Goal: Task Accomplishment & Management: Manage account settings

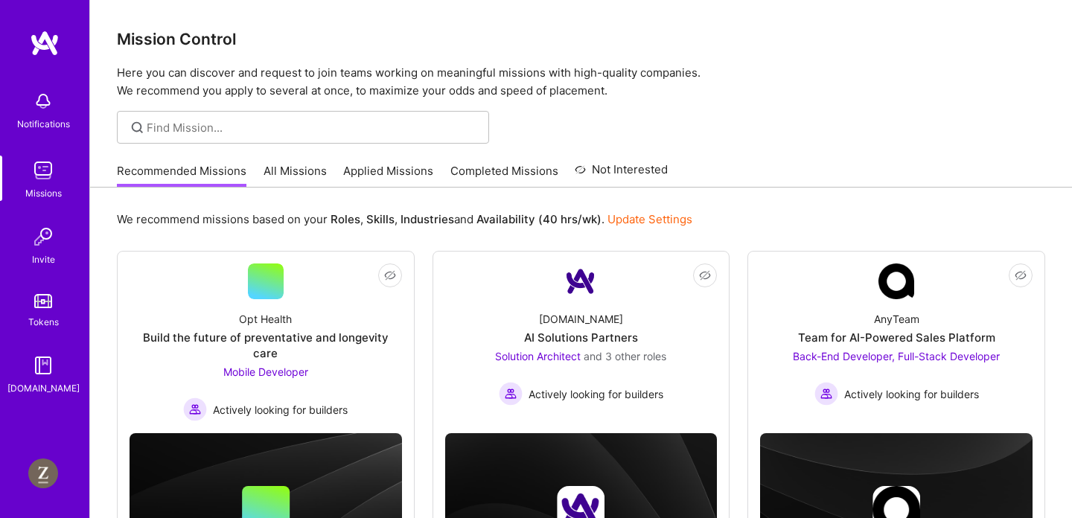
click at [51, 476] on img at bounding box center [43, 474] width 30 height 30
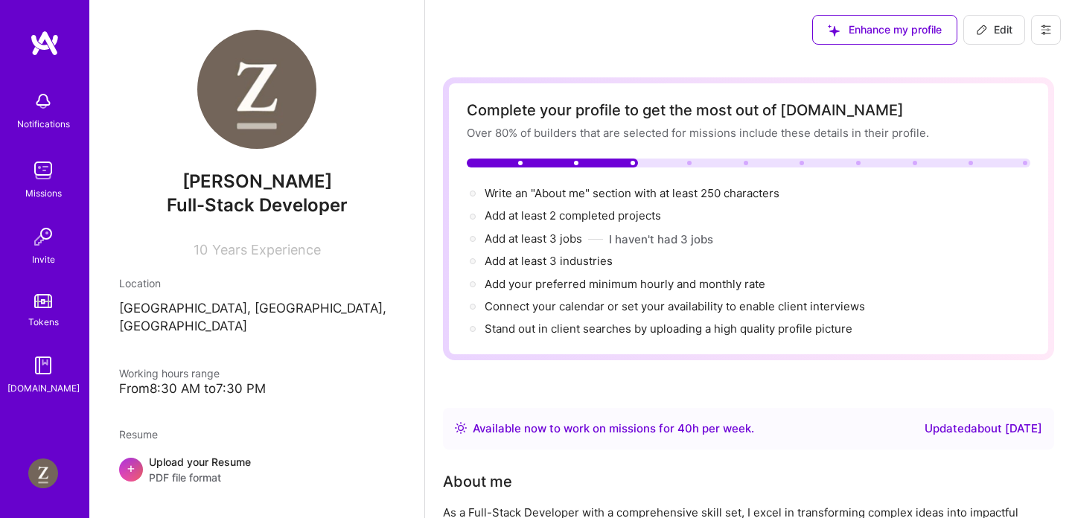
click at [977, 32] on icon at bounding box center [981, 29] width 9 height 9
select select "US"
select select "Right Now"
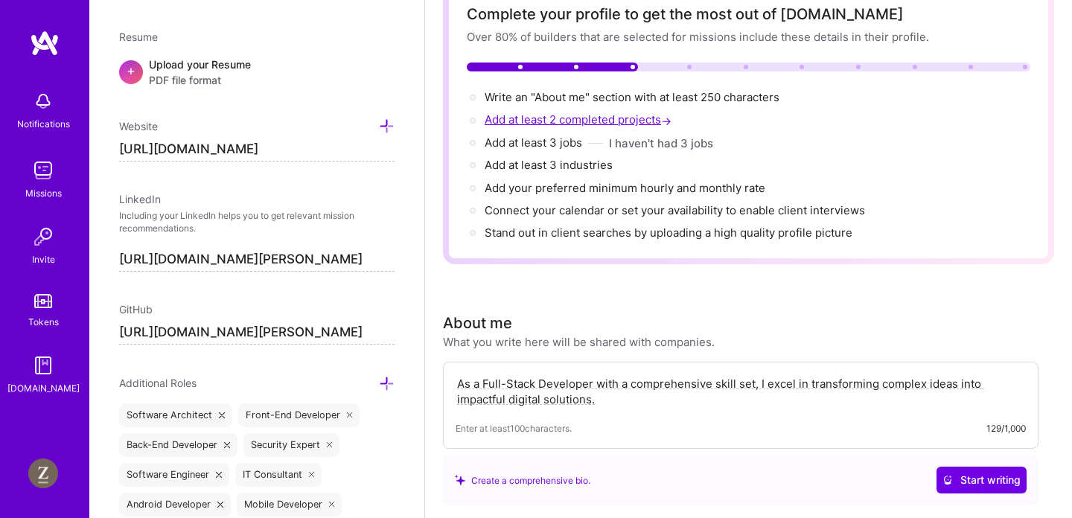
scroll to position [288, 0]
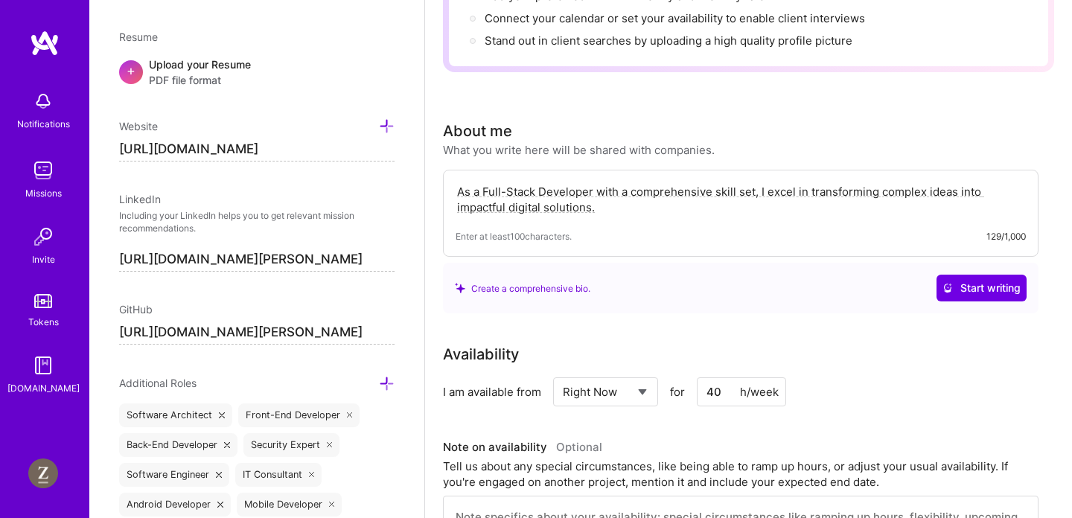
click at [578, 217] on div "As a Full-Stack Developer with a comprehensive skill set, I excel in transformi…" at bounding box center [741, 213] width 596 height 87
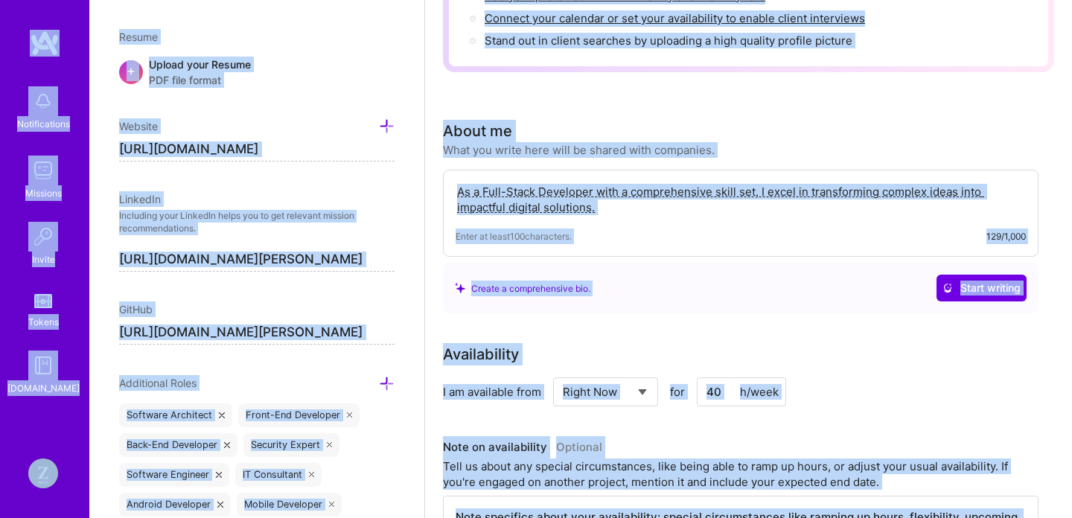
click at [615, 172] on div "As a Full-Stack Developer with a comprehensive skill set, I excel in transformi…" at bounding box center [741, 213] width 596 height 87
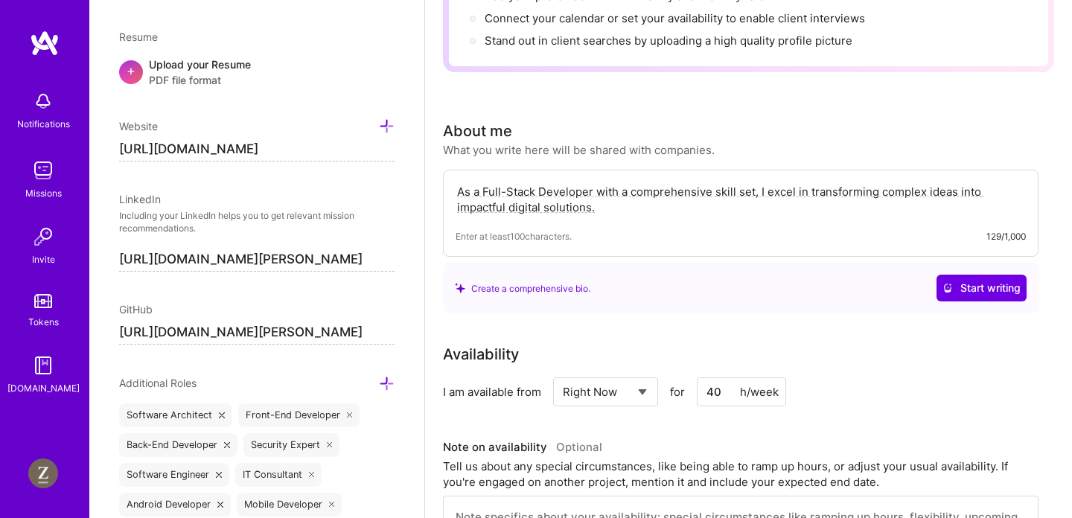
click at [615, 191] on textarea "As a Full-Stack Developer with a comprehensive skill set, I excel in transformi…" at bounding box center [741, 199] width 570 height 34
paste textarea "I build stuff from start to finish and I don't mind working on existing project…"
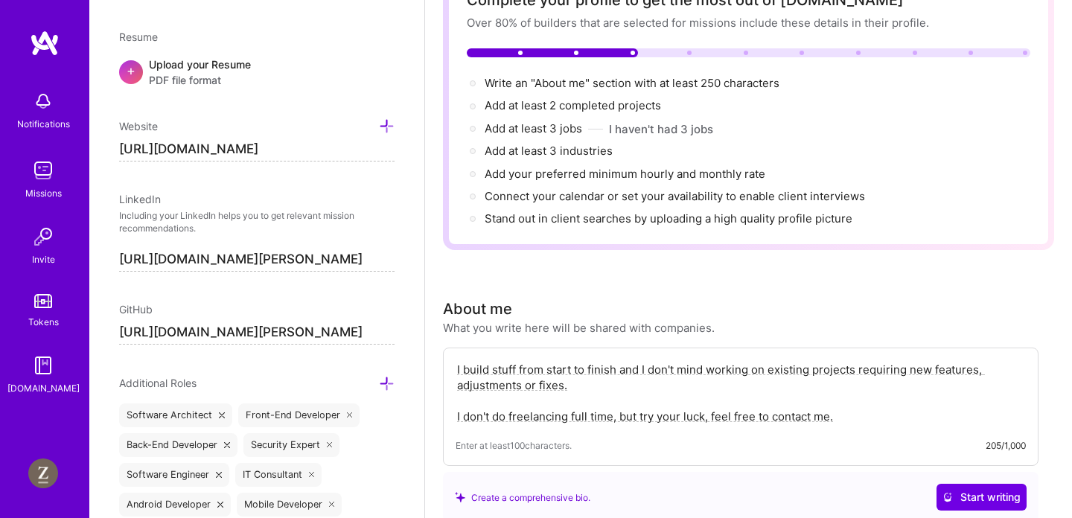
scroll to position [0, 0]
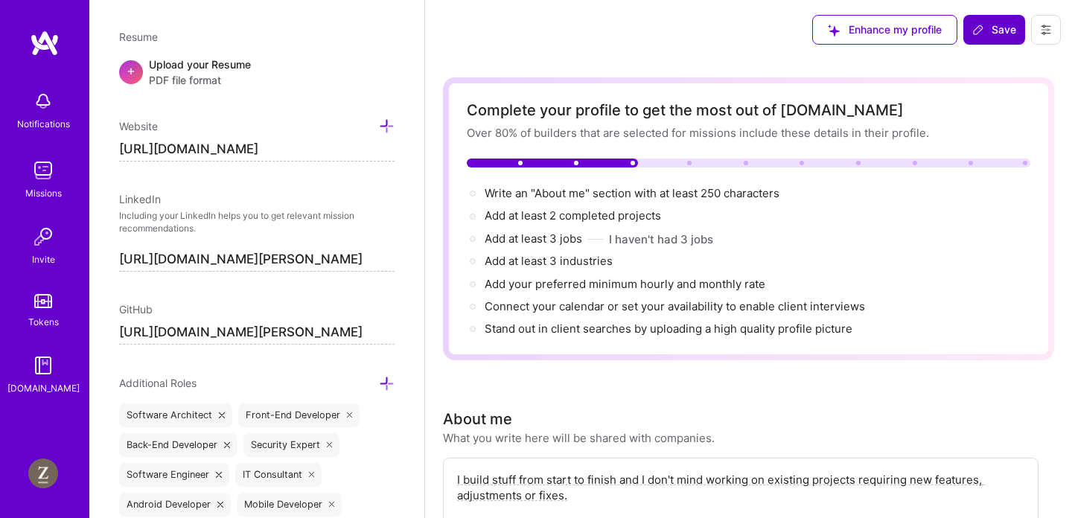
type textarea "I build stuff from start to finish and I don't mind working on existing project…"
click at [992, 39] on button "Save" at bounding box center [994, 30] width 62 height 30
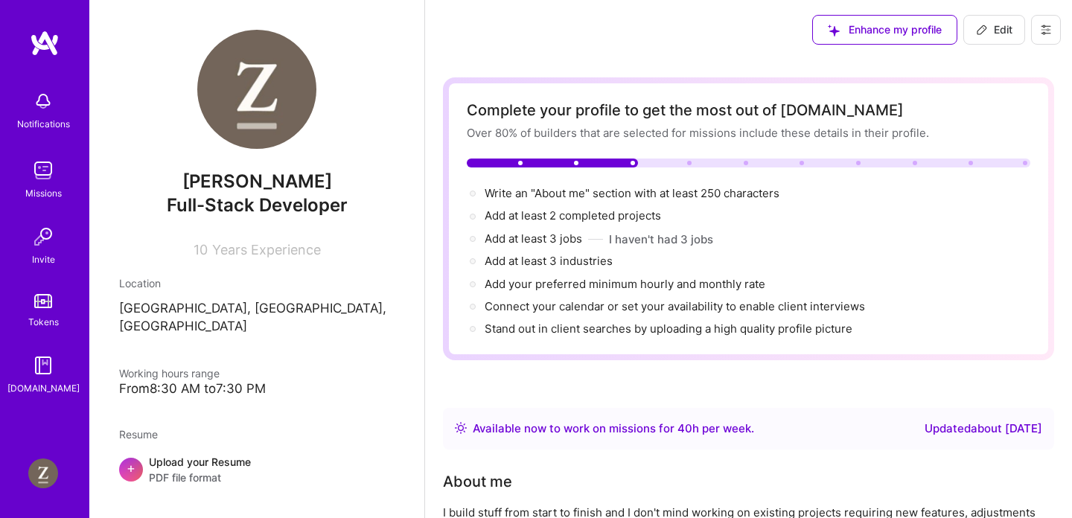
click at [42, 476] on img at bounding box center [43, 474] width 30 height 30
click at [997, 36] on span "Edit" at bounding box center [994, 29] width 36 height 15
select select "US"
select select "Right Now"
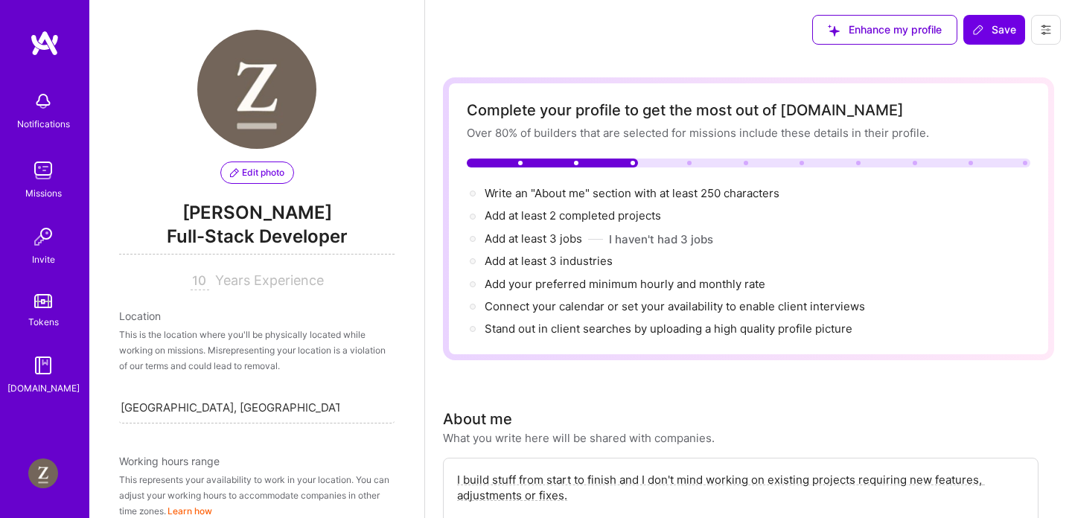
scroll to position [637, 0]
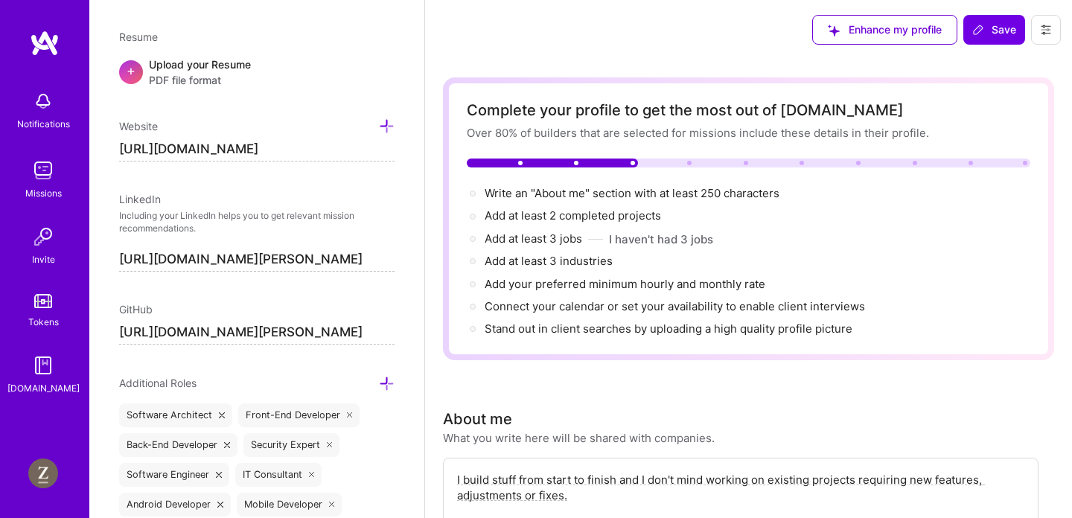
click at [1040, 28] on icon at bounding box center [1046, 30] width 12 height 12
click at [989, 60] on button "Settings" at bounding box center [1005, 64] width 112 height 38
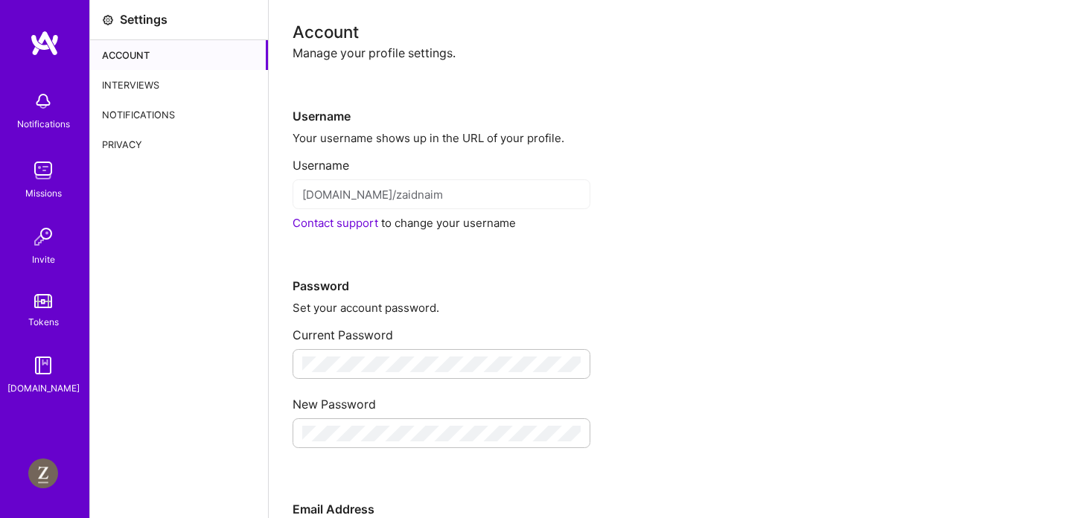
click at [144, 82] on div "Interviews" at bounding box center [179, 85] width 178 height 30
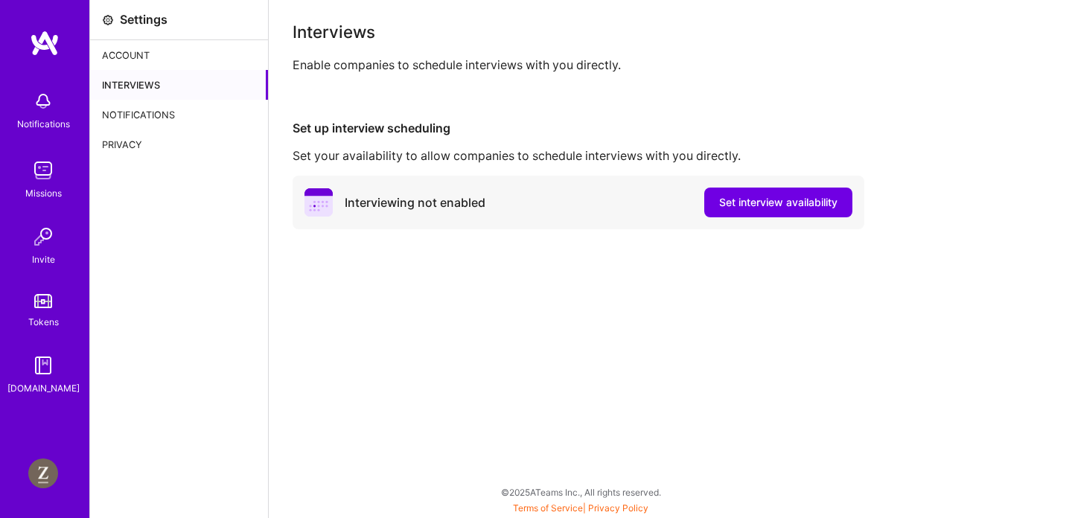
click at [144, 108] on div "Notifications" at bounding box center [179, 115] width 178 height 30
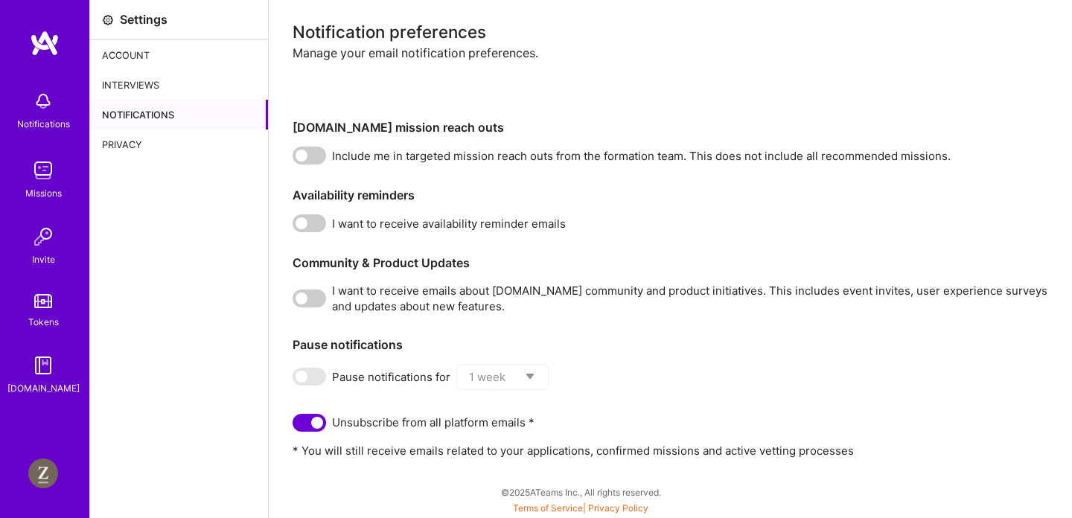
click at [311, 152] on span at bounding box center [309, 156] width 33 height 18
click at [296, 159] on input "checkbox" at bounding box center [296, 159] width 0 height 0
click at [308, 218] on span at bounding box center [309, 223] width 33 height 18
click at [296, 226] on input "checkbox" at bounding box center [296, 226] width 0 height 0
click at [307, 309] on div "I want to receive emails about [DOMAIN_NAME] community and product initiatives.…" at bounding box center [671, 298] width 756 height 31
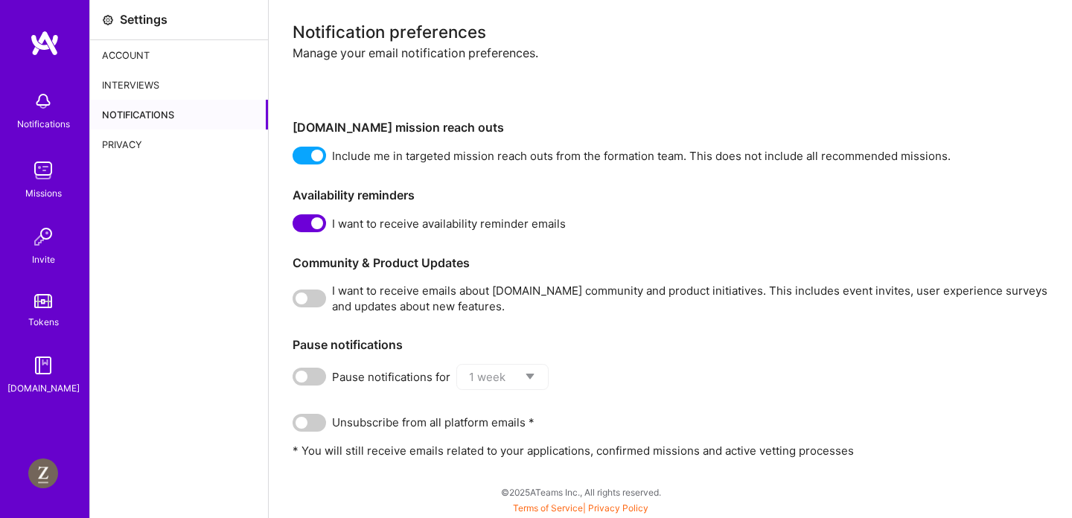
click at [132, 141] on div "Privacy" at bounding box center [179, 145] width 178 height 30
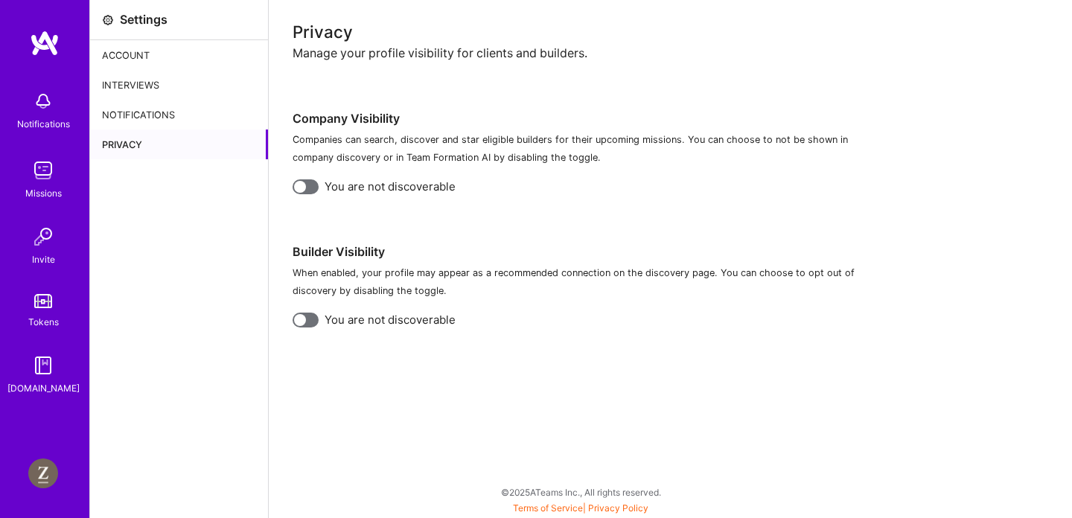
click at [307, 180] on div at bounding box center [306, 186] width 26 height 15
click at [309, 320] on div at bounding box center [306, 320] width 26 height 15
click at [130, 66] on div "Account" at bounding box center [179, 55] width 178 height 30
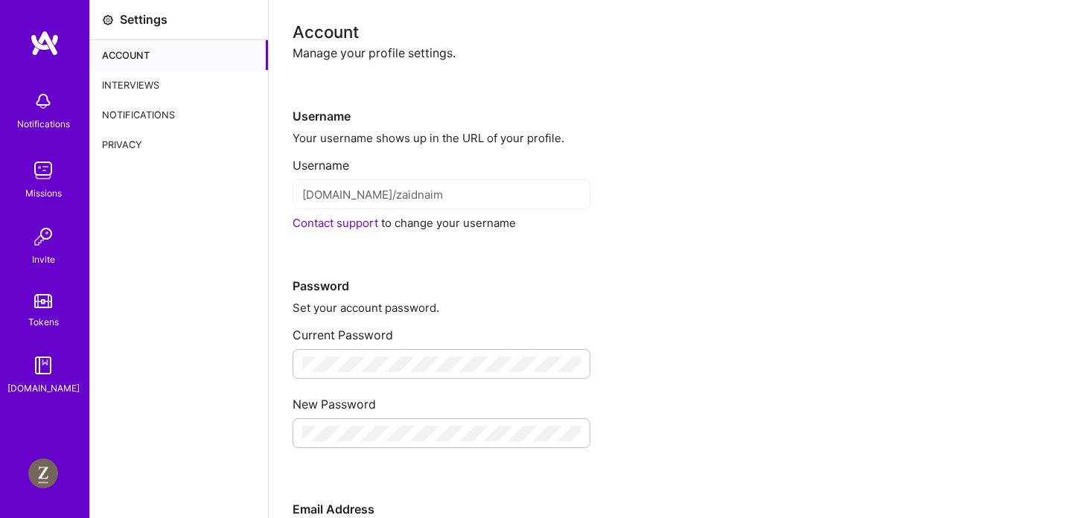
click at [127, 85] on div "Interviews" at bounding box center [179, 85] width 178 height 30
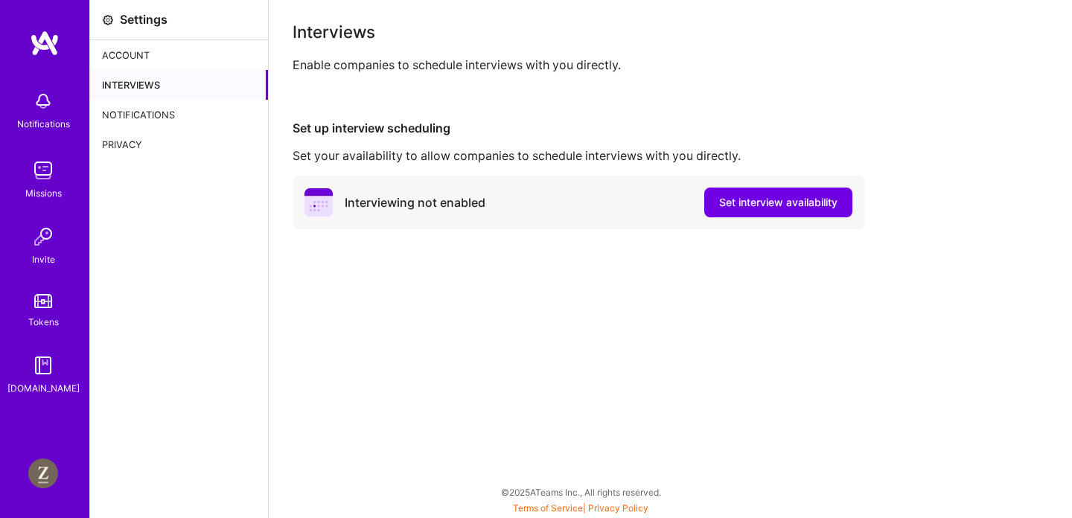
click at [42, 344] on div "Notifications Missions Invite Tokens [DOMAIN_NAME]" at bounding box center [44, 239] width 89 height 313
click at [42, 371] on img at bounding box center [43, 366] width 30 height 30
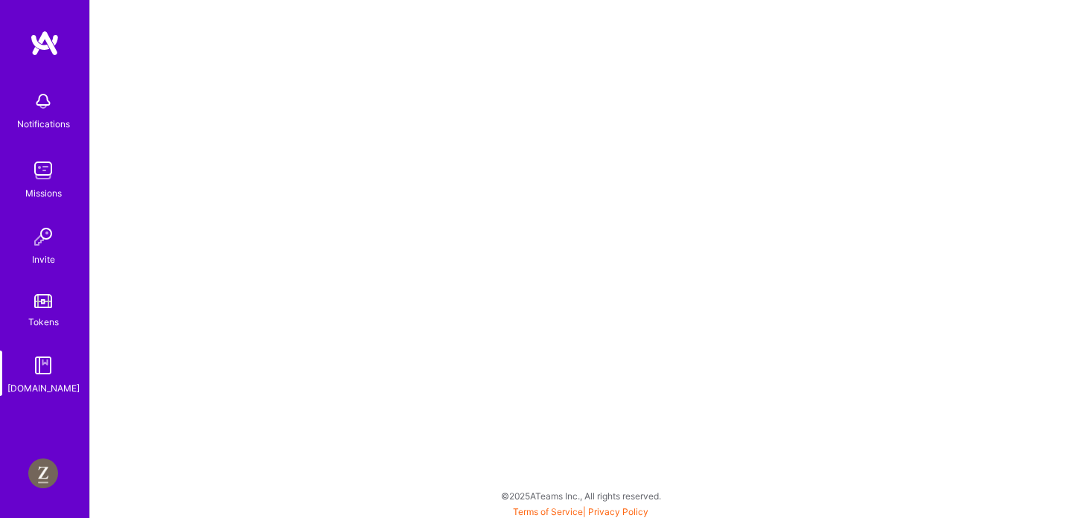
click at [42, 314] on div "Tokens" at bounding box center [43, 322] width 31 height 16
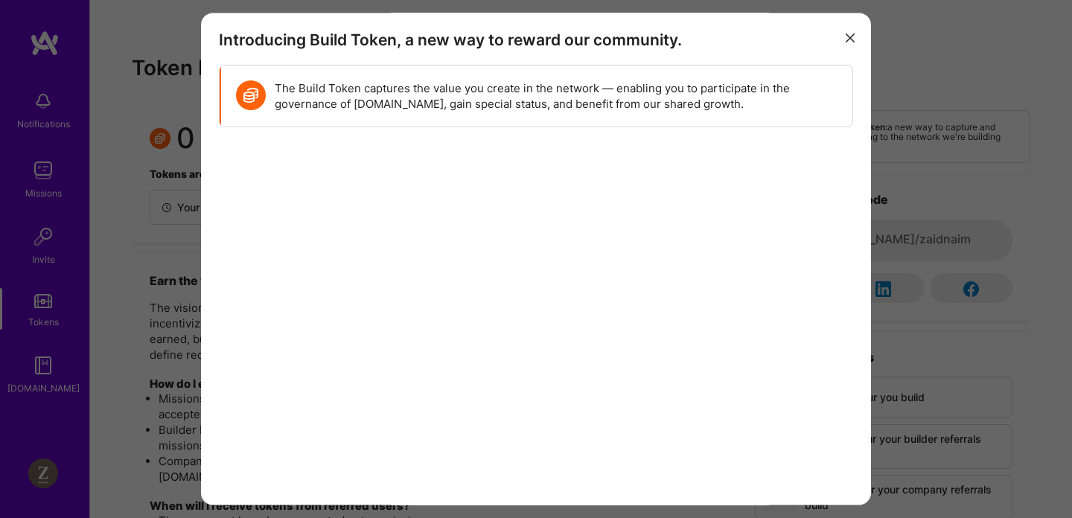
click at [849, 39] on icon "modal" at bounding box center [850, 37] width 9 height 9
